Goal: Information Seeking & Learning: Learn about a topic

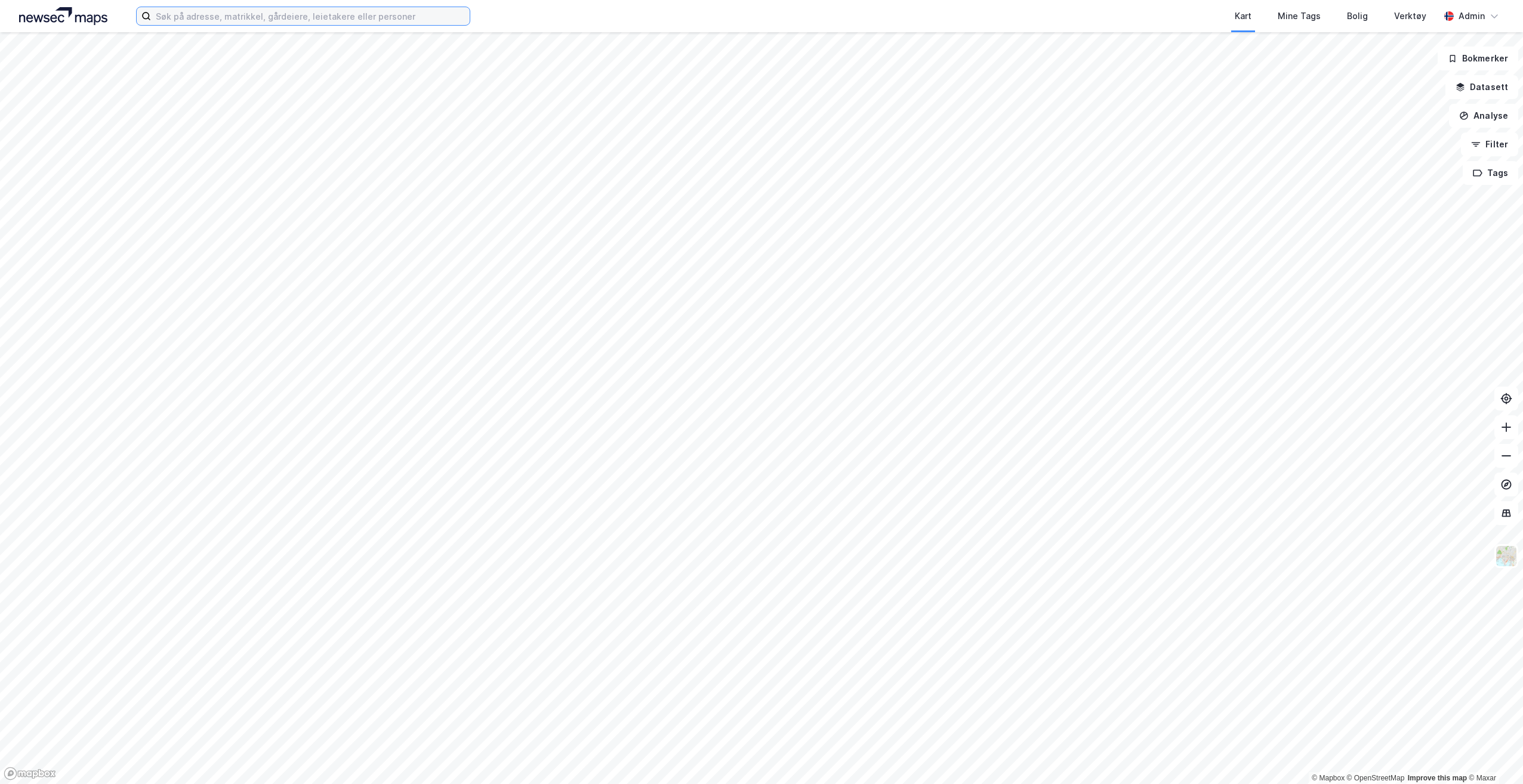
click at [303, 22] on input at bounding box center [311, 16] width 318 height 18
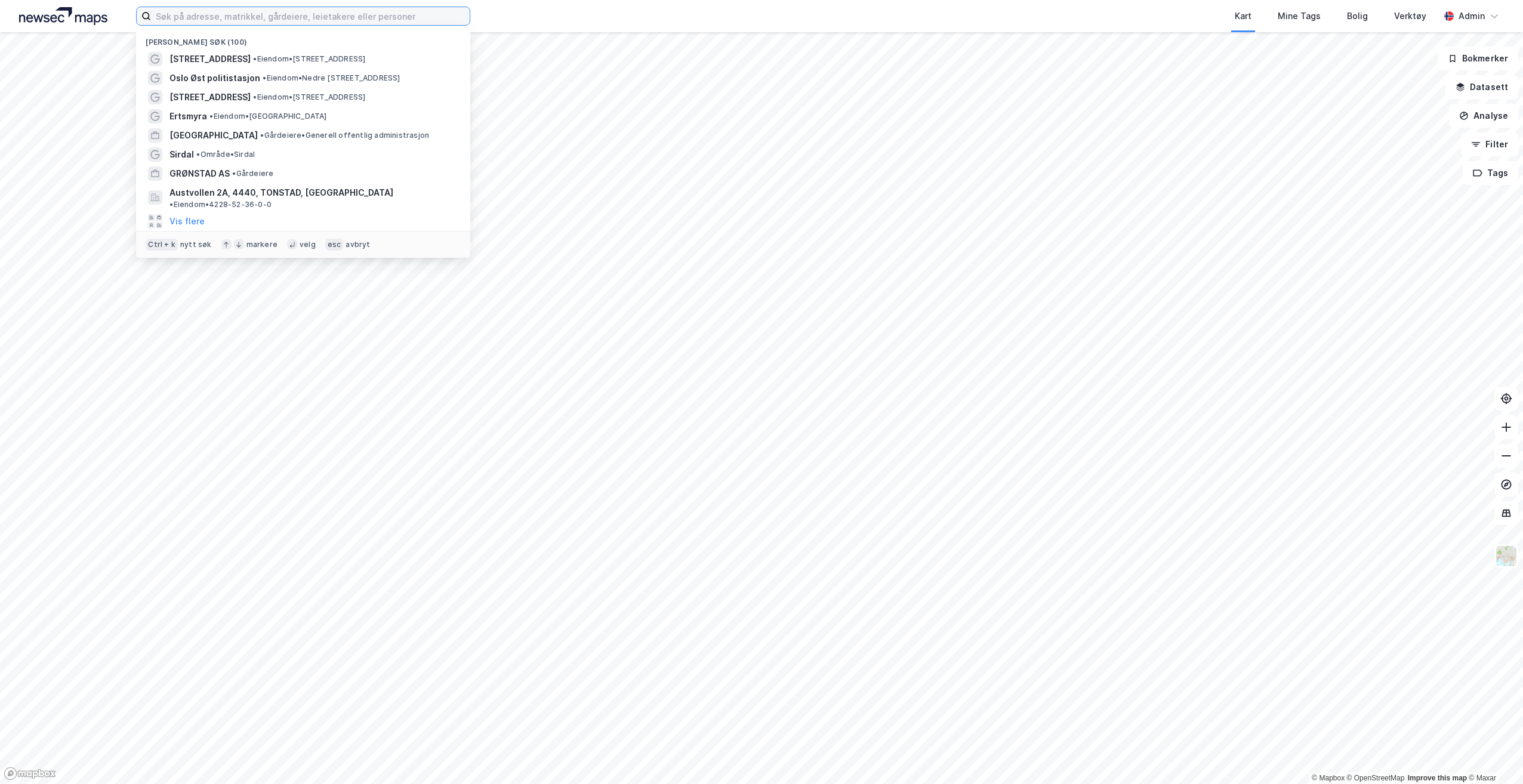
paste input "Munkegata 35, Olav Tryggvasons gate 37, 39, 41 og Nedre Enkeltskillingsveita 4"
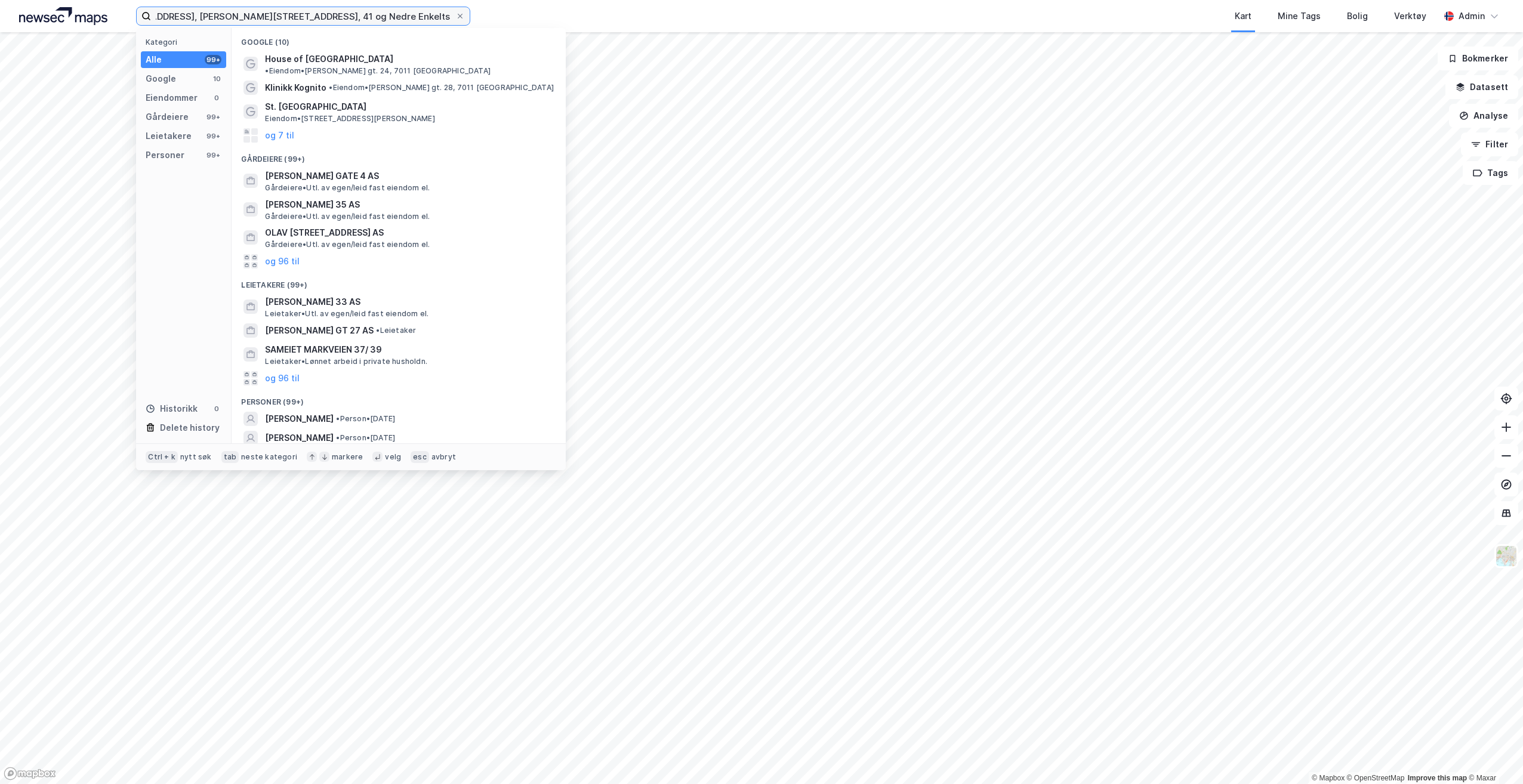
click at [278, 11] on input "Munkegata 35, Olav Tryggvasons gate 37, 39, 41 og Nedre Enkeltskillingsveita 4" at bounding box center [303, 16] width 305 height 18
click at [404, 23] on input "Munkegata 35, Olav Tryggvasons gate 37, 39, 41 og Nedre Enkeltskillingsveita 4" at bounding box center [303, 16] width 305 height 18
type input "Munkegata 35"
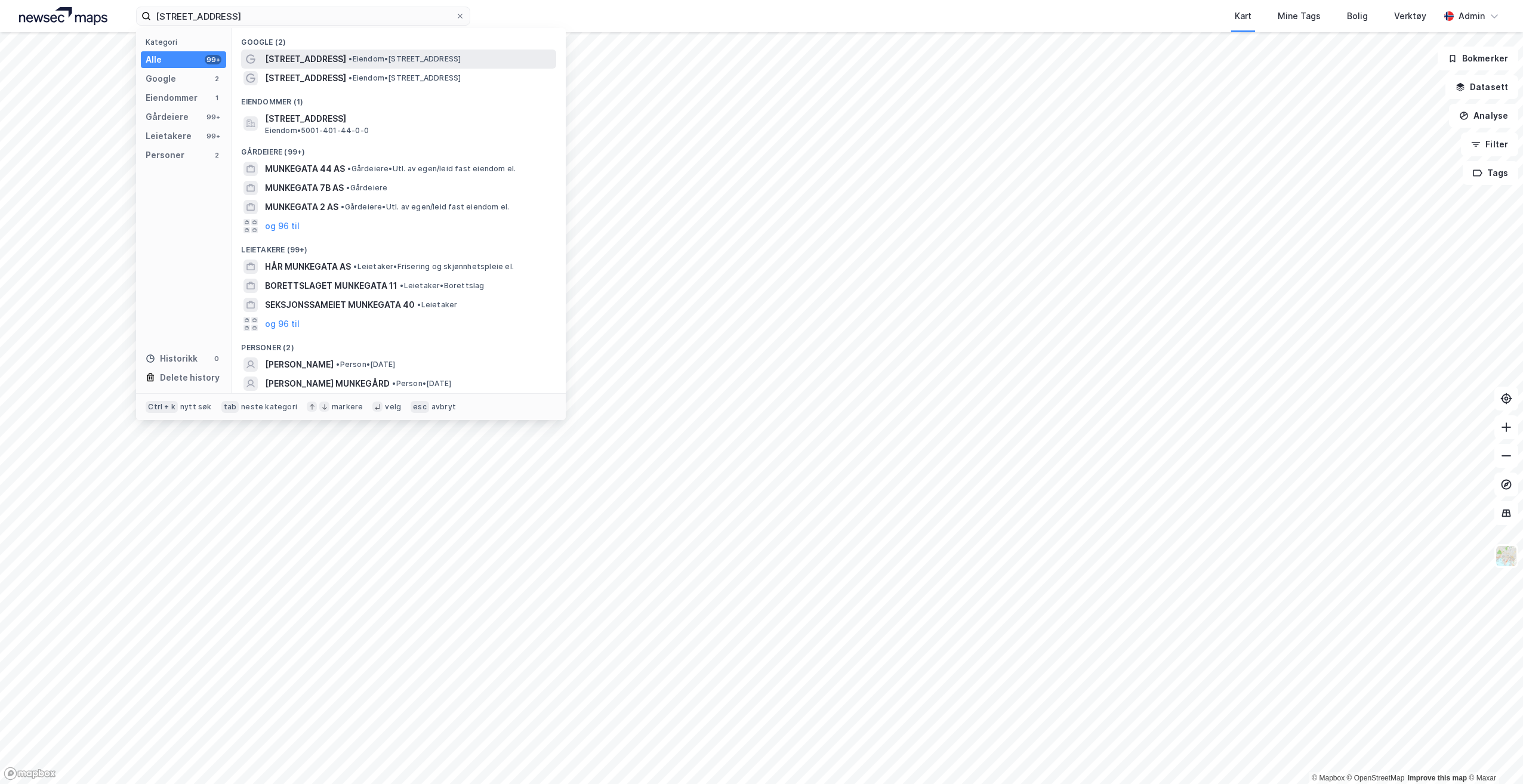
click at [453, 58] on span "• Eiendom • Munkegata 35, 7011 Trondheim" at bounding box center [404, 59] width 112 height 9
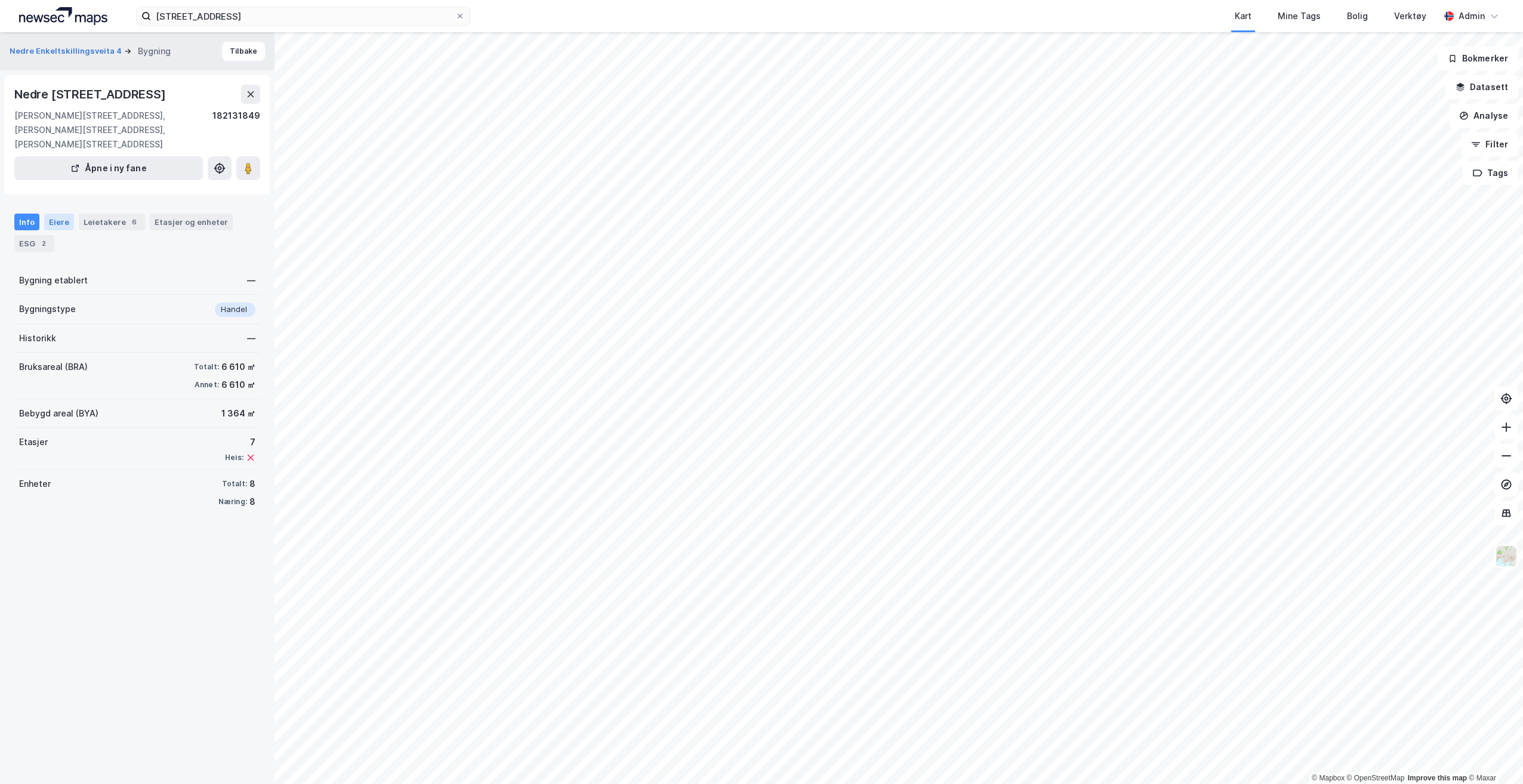
click at [67, 229] on div "Eiere" at bounding box center [59, 221] width 30 height 17
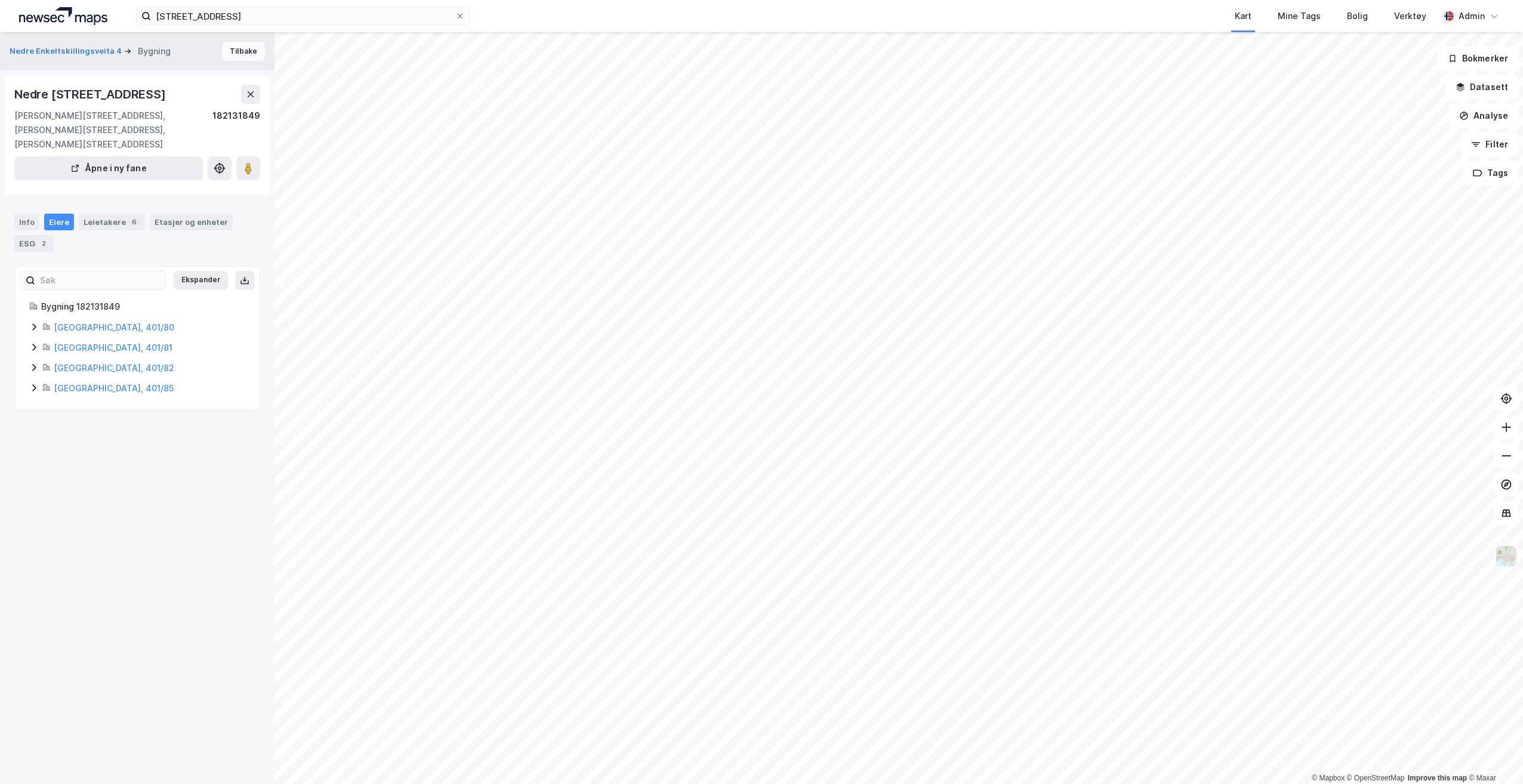
click at [242, 52] on button "Tilbake" at bounding box center [243, 51] width 43 height 19
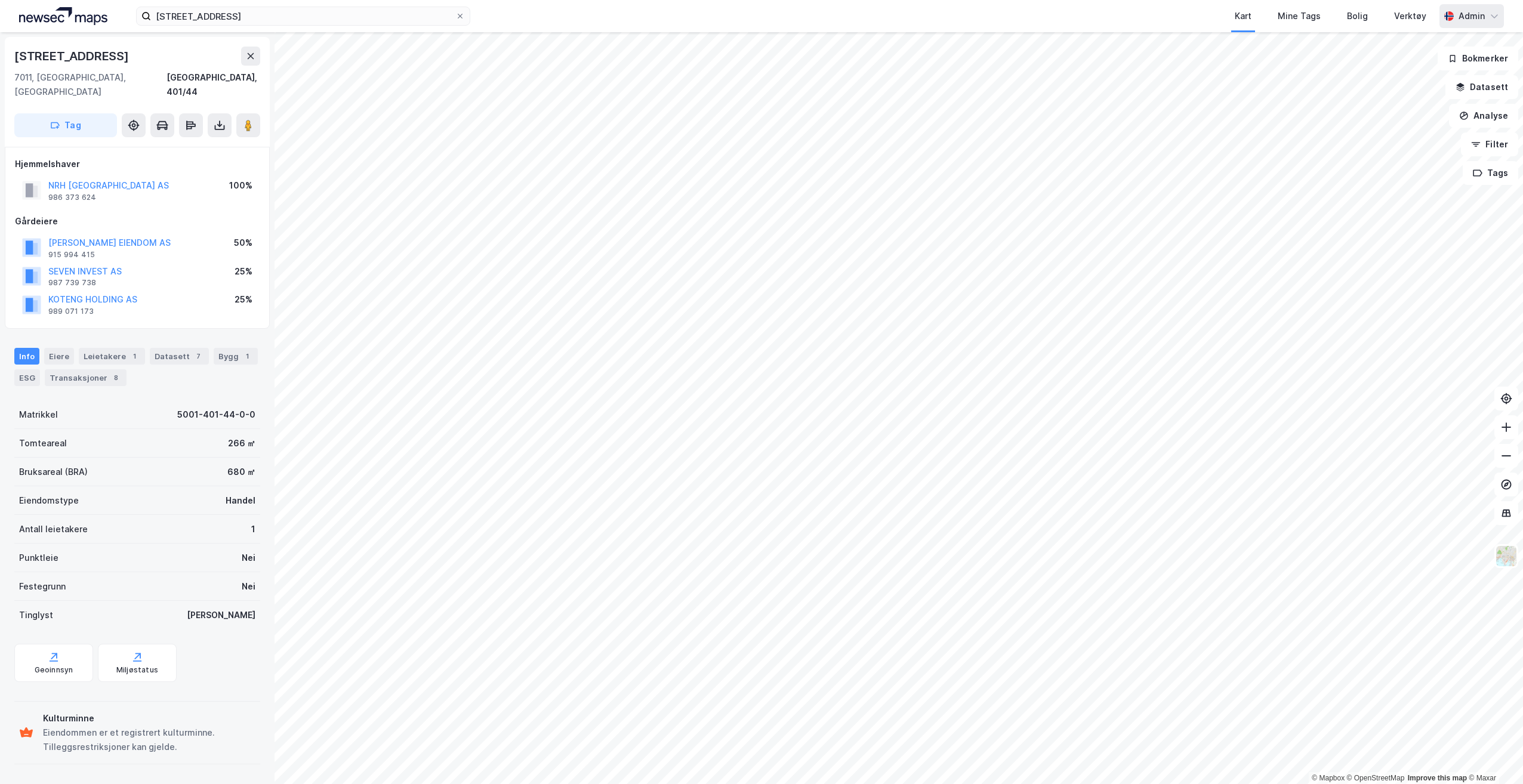
click at [1476, 13] on div "Admin" at bounding box center [1472, 17] width 26 height 15
click at [1444, 100] on div "Logg ut" at bounding box center [1426, 102] width 155 height 28
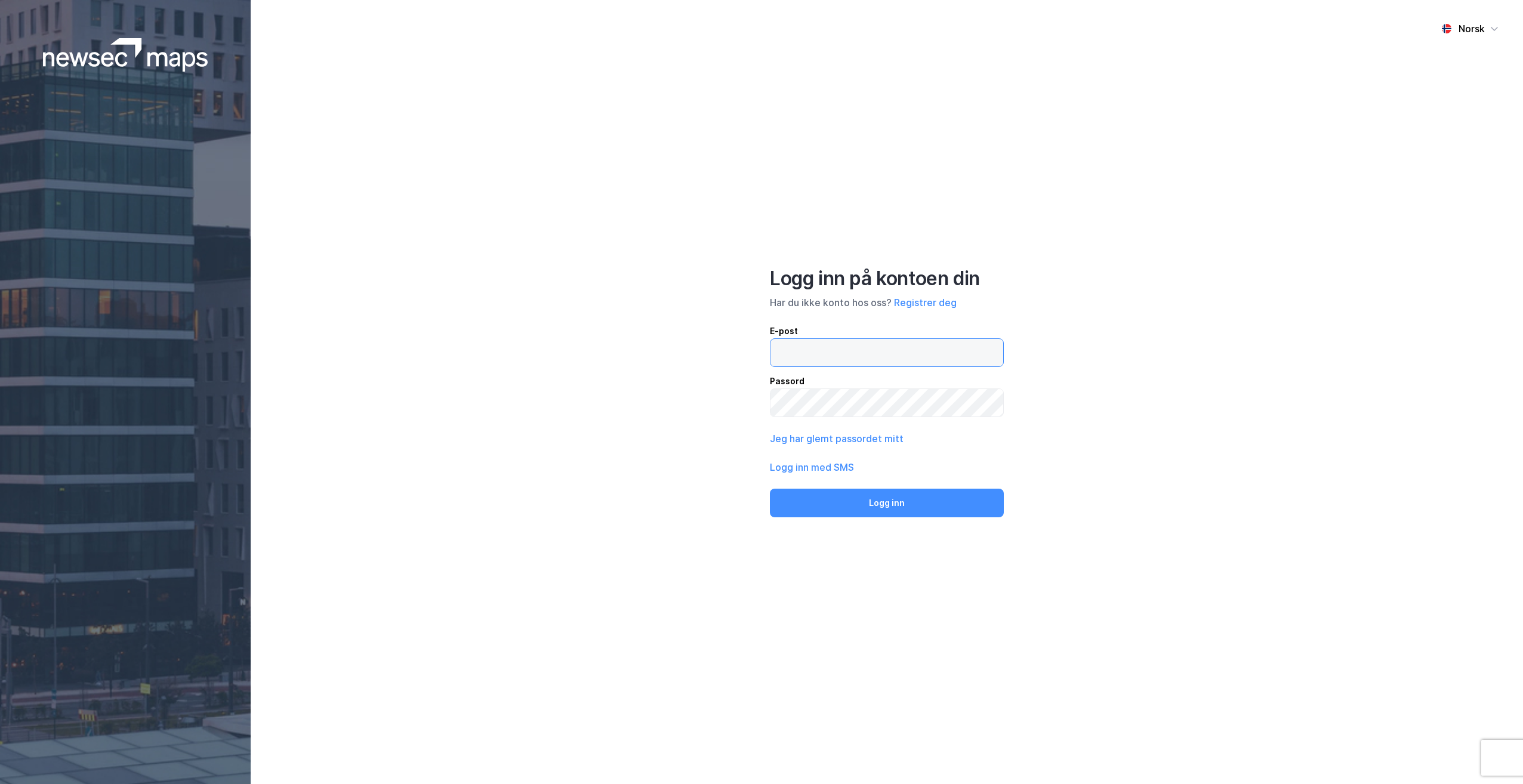
click at [844, 357] on input "email" at bounding box center [887, 353] width 233 height 28
click at [927, 299] on button "Registrer deg" at bounding box center [925, 303] width 63 height 15
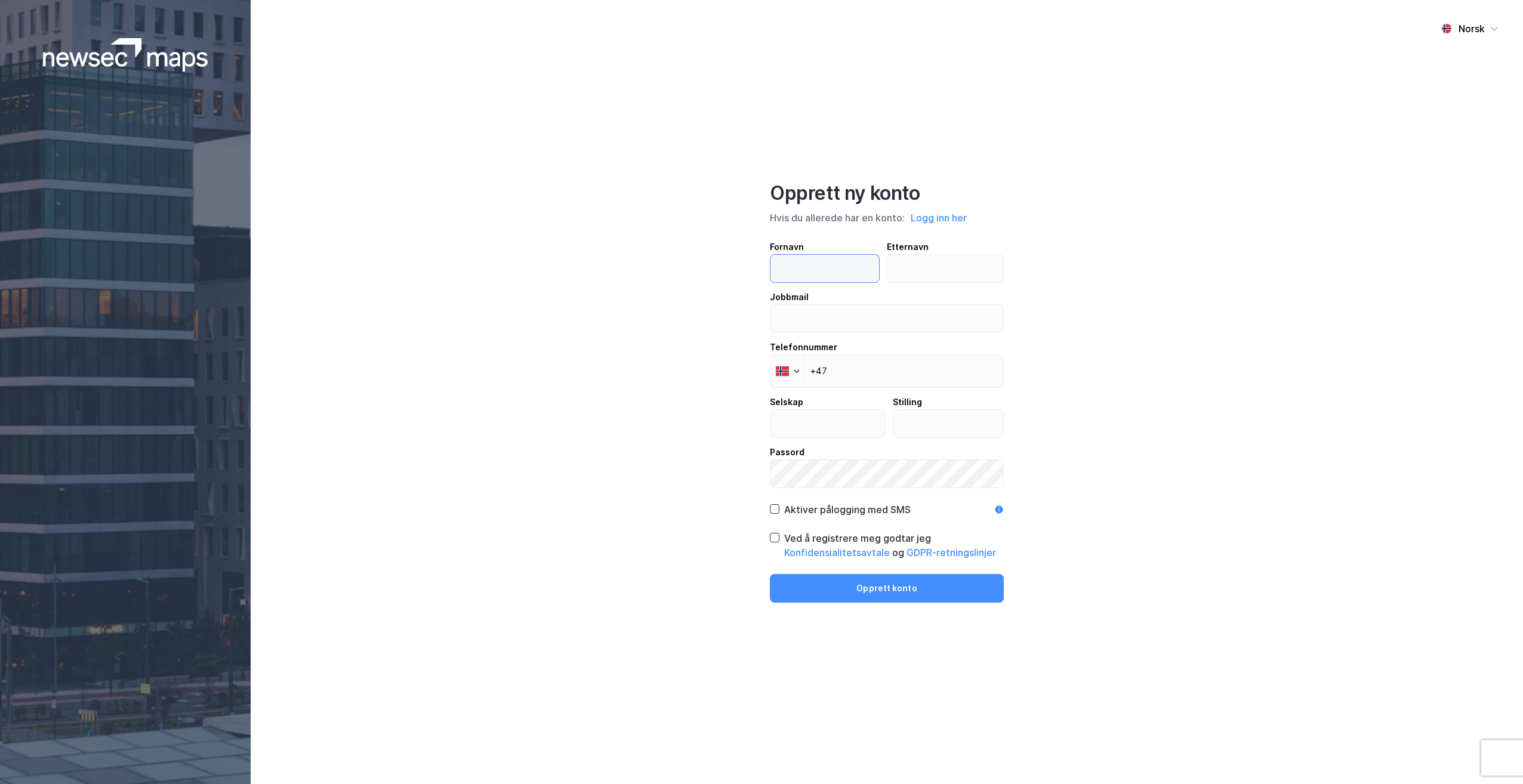
click at [829, 277] on input "text" at bounding box center [825, 269] width 108 height 28
type input "Gard"
type input "Flåskjer"
type input "[EMAIL_ADDRESS][DOMAIN_NAME]"
type input "[PHONE_NUMBER]"
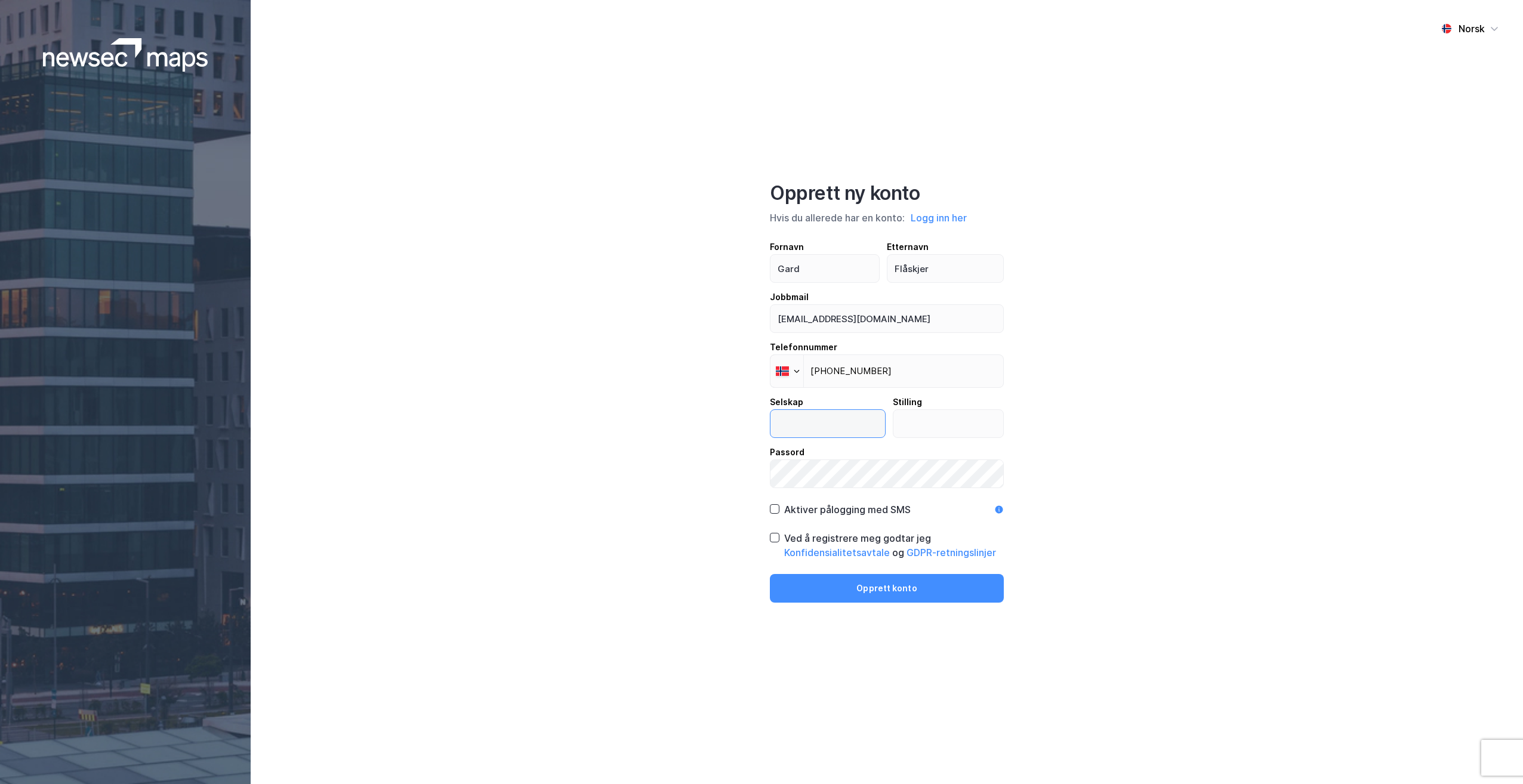
click at [823, 433] on input "text" at bounding box center [827, 424] width 114 height 28
type input "Newsec"
type input "Intern"
click at [770, 538] on icon at bounding box center [774, 537] width 9 height 9
click at [775, 507] on icon at bounding box center [774, 509] width 9 height 9
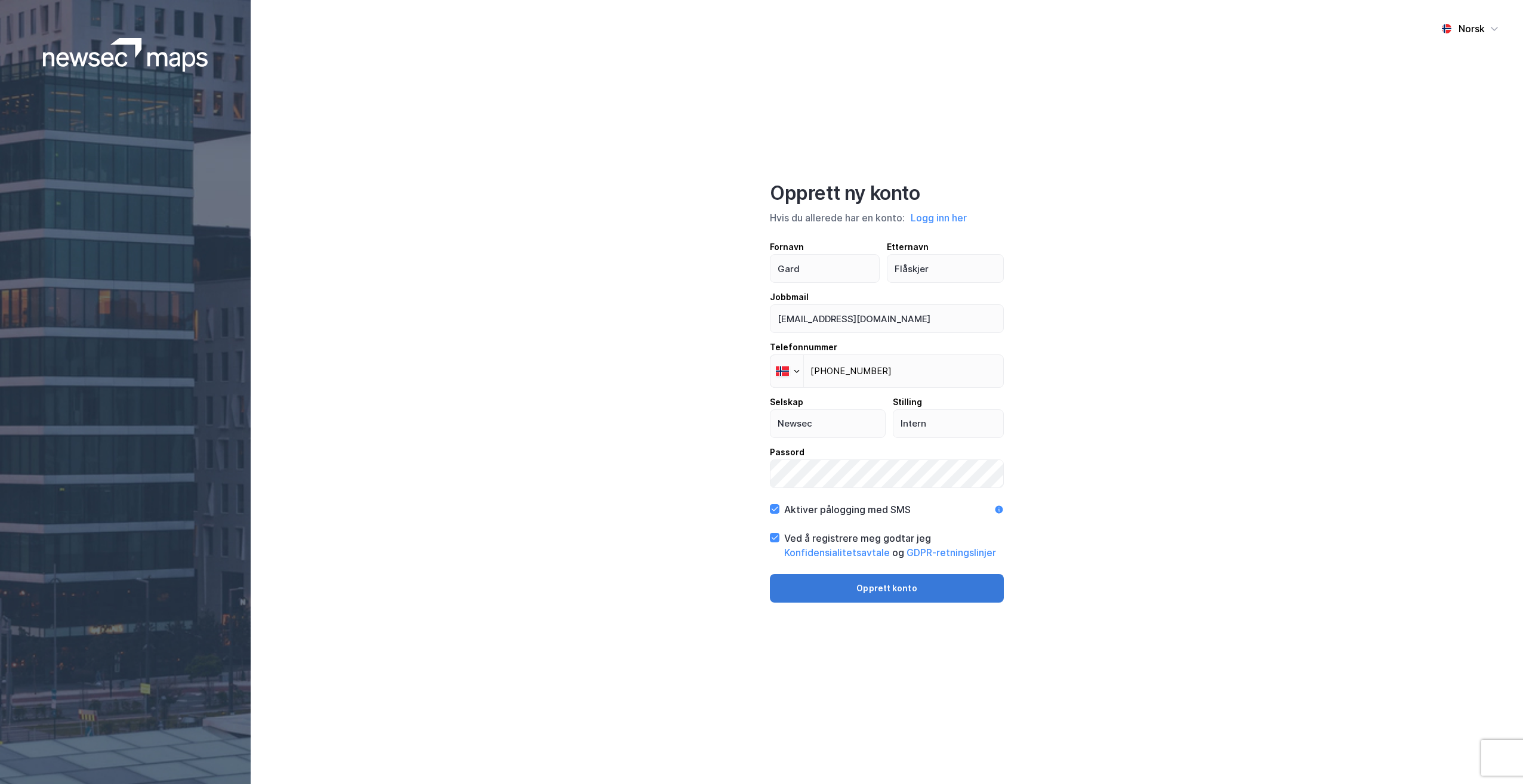
click at [920, 596] on button "Opprett konto" at bounding box center [887, 588] width 234 height 28
